Goal: Book appointment/travel/reservation

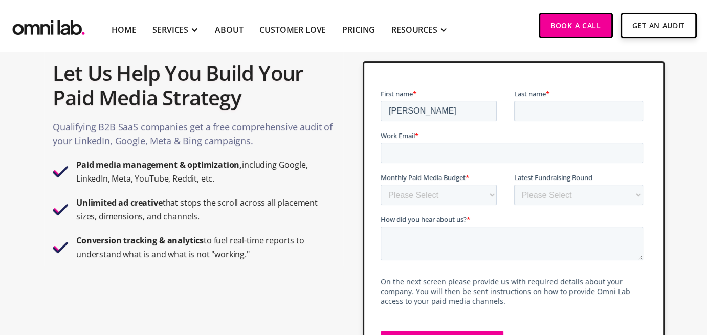
type input "[PERSON_NAME]"
type input "walte"
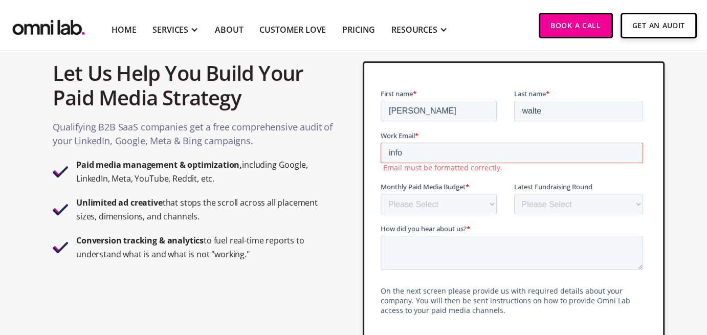
type input "[EMAIL_ADDRESS][DOMAIN_NAME]"
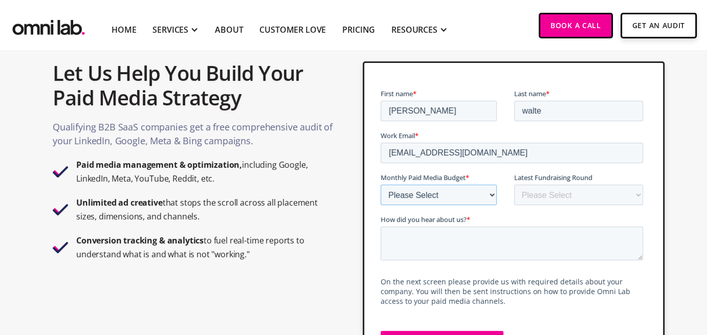
click at [464, 189] on select "Please Select $0 - $5,0000 $5,000 - $10,000 $10,000 - $25,000 $25,000 - $50,000…" at bounding box center [438, 195] width 116 height 20
select select "0-5000"
click at [380, 185] on select "Please Select $0 - $5,0000 $5,000 - $10,000 $10,000 - $25,000 $25,000 - $50,000…" at bounding box center [438, 195] width 116 height 20
click at [484, 193] on select "Please Select $0 - $5,0000 $5,000 - $10,000 $10,000 - $25,000 $25,000 - $50,000…" at bounding box center [438, 195] width 116 height 20
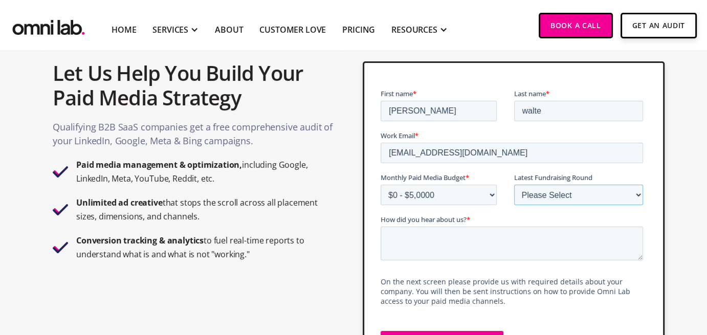
click at [552, 195] on select "Please Select Bootstrapped Seed Series A Series B Series C Series D +" at bounding box center [578, 195] width 129 height 20
click at [555, 198] on select "Please Select Bootstrapped Seed Series A Series B Series C Series D +" at bounding box center [578, 195] width 129 height 20
click at [510, 246] on textarea "How did you hear about us? *" at bounding box center [511, 244] width 263 height 34
type textarea "l"
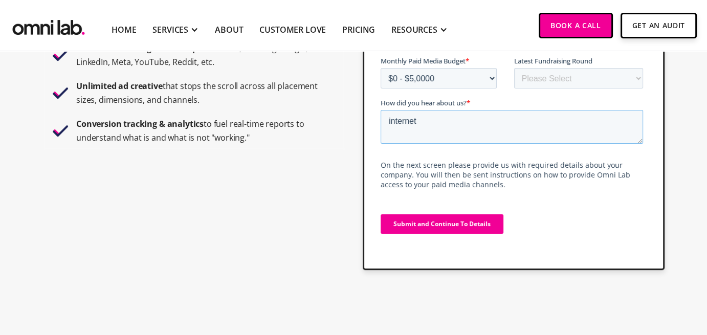
scroll to position [174, 0]
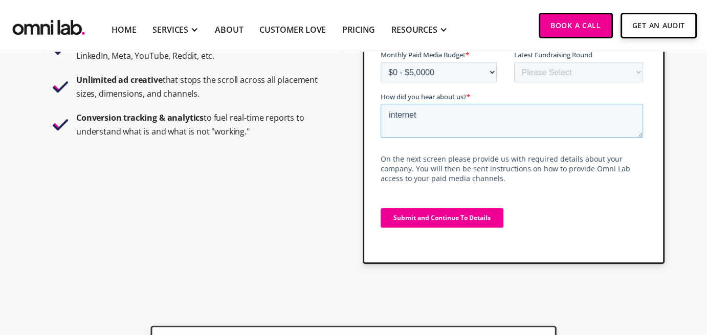
type textarea "internet"
click at [444, 210] on input "Submit and Continue To Details" at bounding box center [441, 217] width 123 height 19
